Goal: Find specific page/section: Locate a particular part of the current website

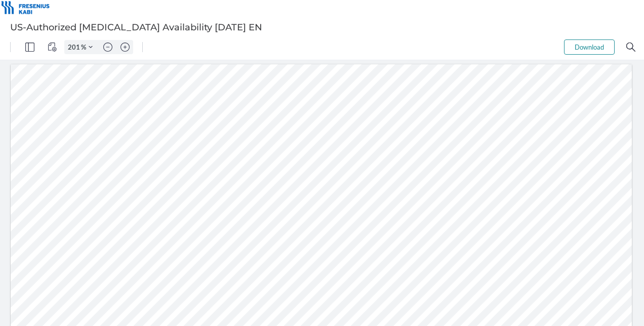
scroll to position [202, 0]
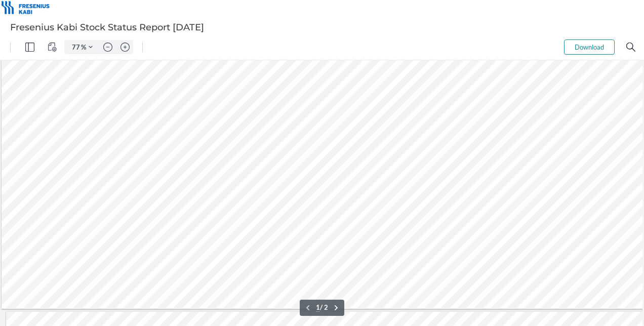
scroll to position [112, 24]
type input "210"
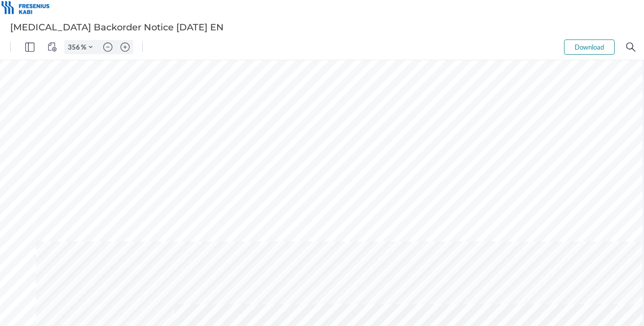
scroll to position [708, 264]
type input "106"
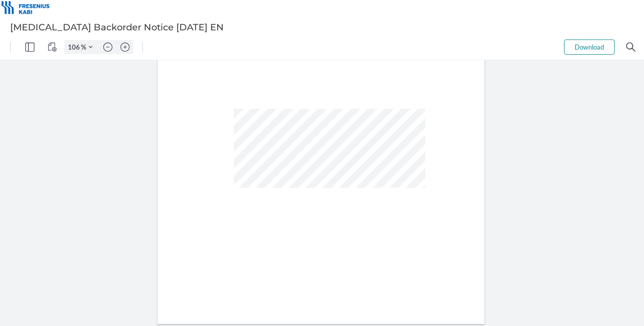
scroll to position [97, 0]
